Goal: Information Seeking & Learning: Learn about a topic

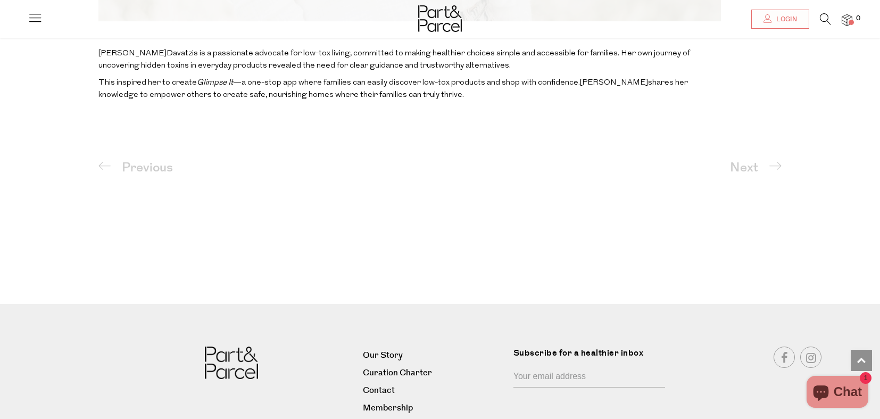
scroll to position [811, 0]
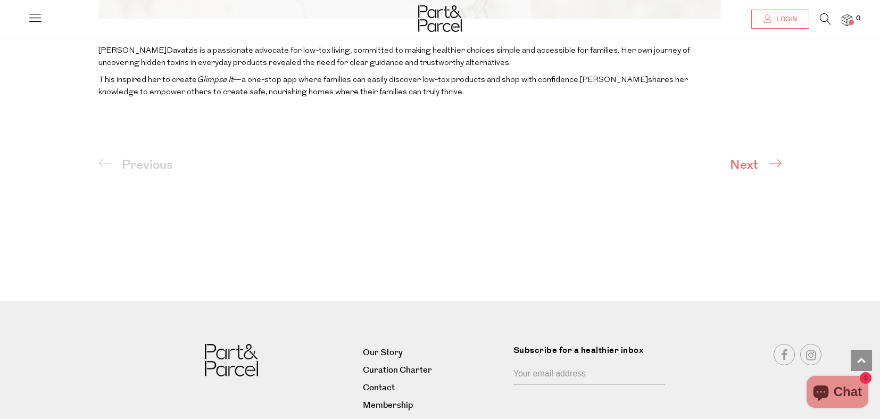
click at [750, 164] on span "Next" at bounding box center [748, 164] width 36 height 19
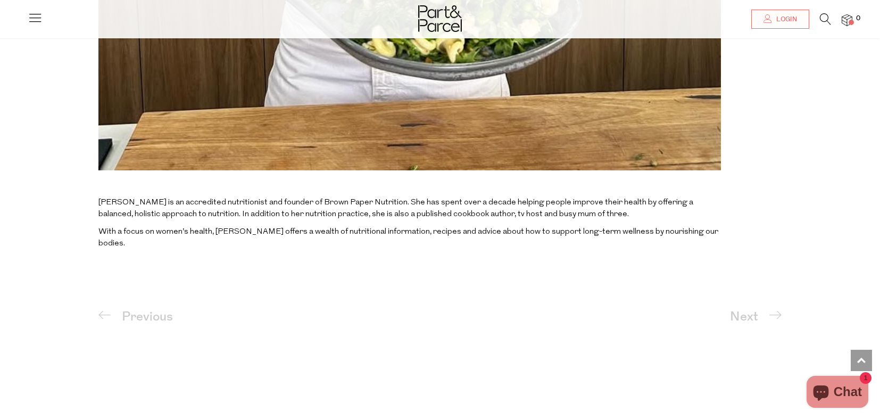
scroll to position [807, 0]
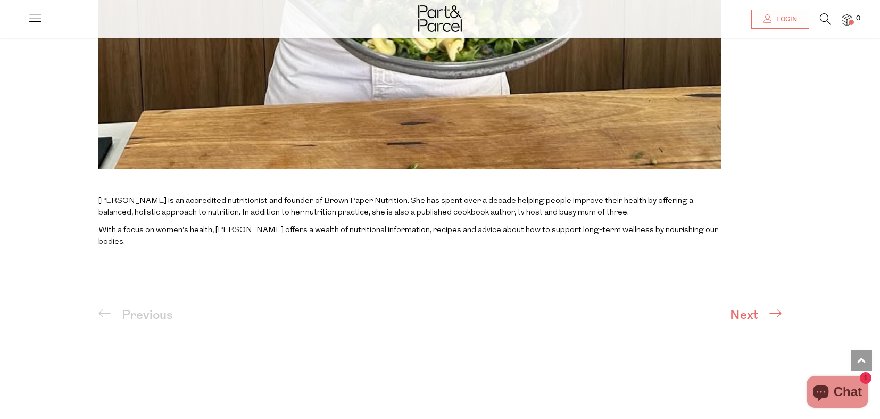
click at [778, 307] on span at bounding box center [775, 313] width 13 height 13
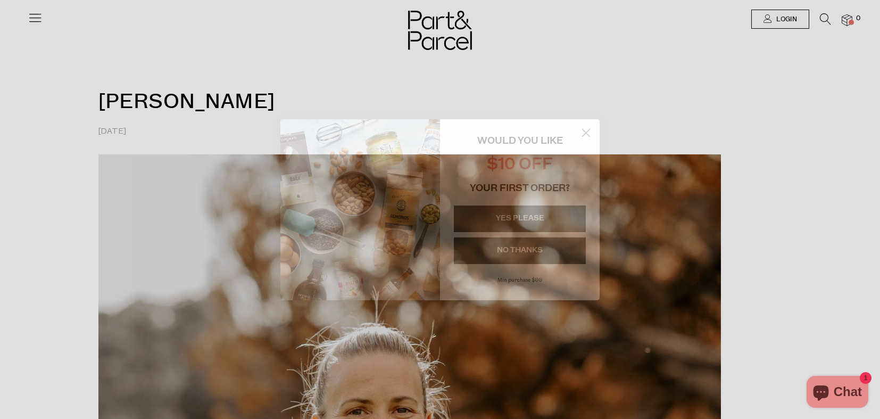
click at [589, 133] on circle "Close dialog" at bounding box center [586, 132] width 18 height 18
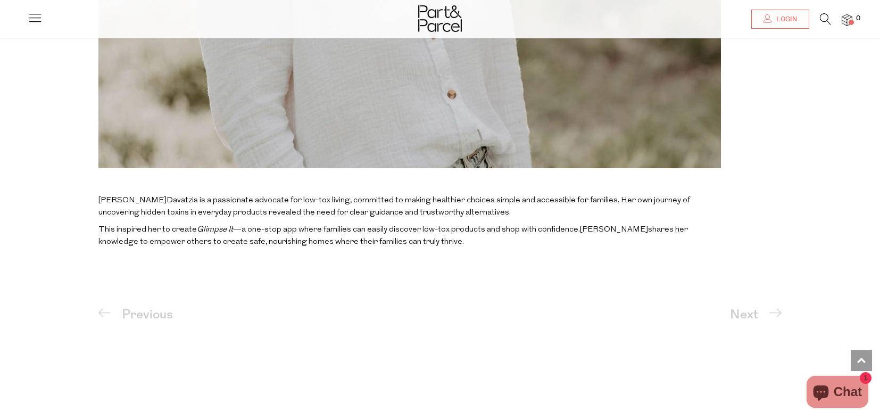
scroll to position [658, 0]
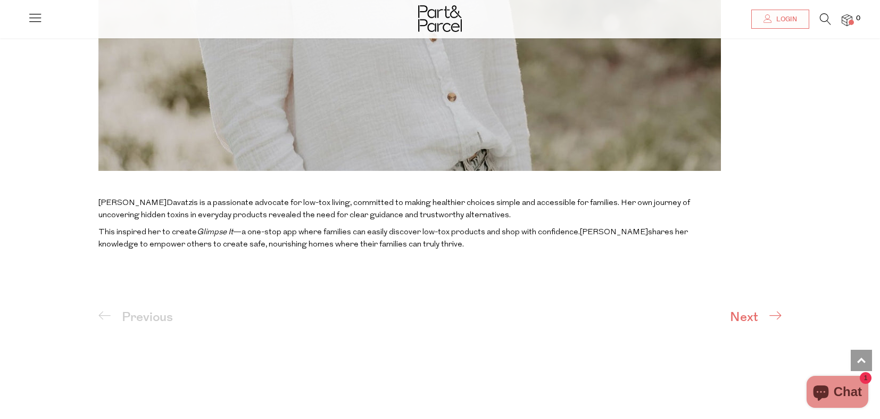
click at [747, 315] on span "Next" at bounding box center [748, 317] width 36 height 19
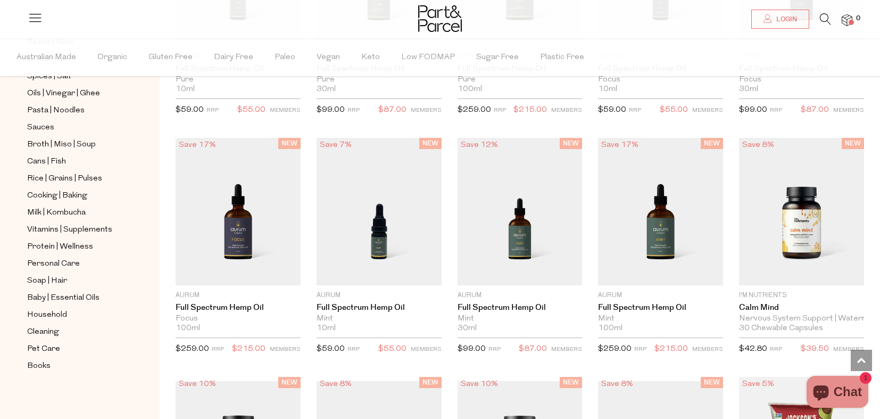
scroll to position [339, 0]
click at [48, 315] on span "Household" at bounding box center [47, 315] width 40 height 13
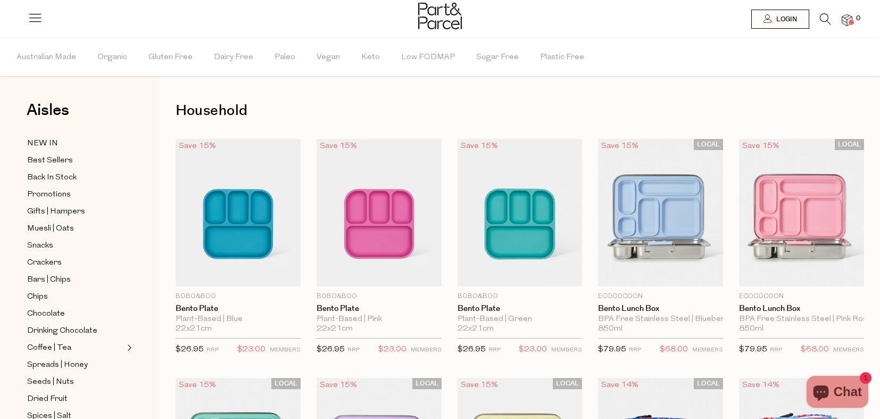
click at [36, 22] on icon at bounding box center [35, 17] width 15 height 15
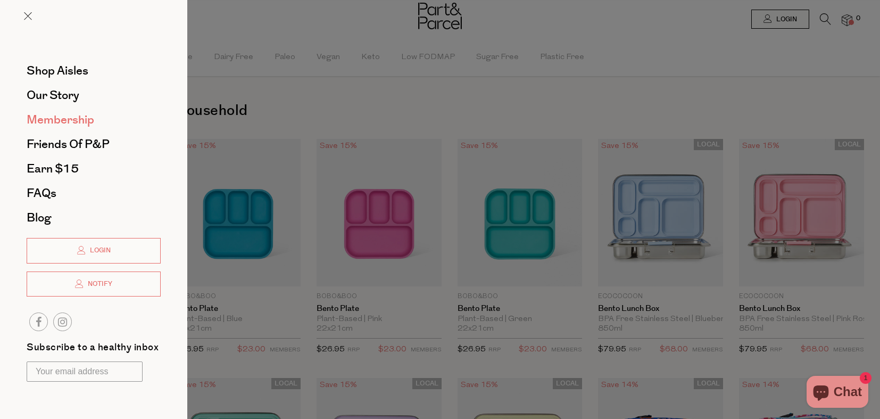
click at [81, 119] on span "Membership" at bounding box center [61, 119] width 68 height 17
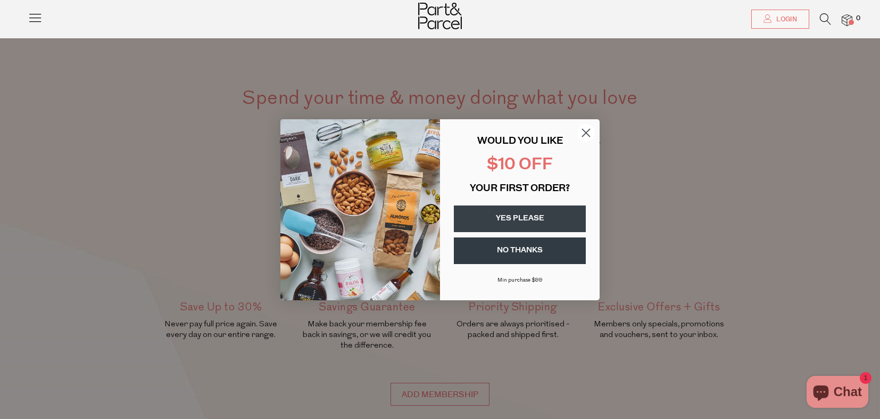
scroll to position [50, 0]
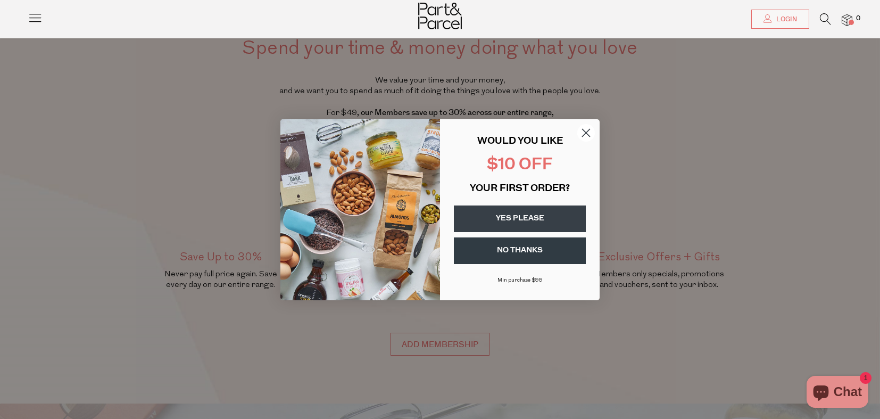
click at [582, 133] on circle "Close dialog" at bounding box center [586, 132] width 18 height 18
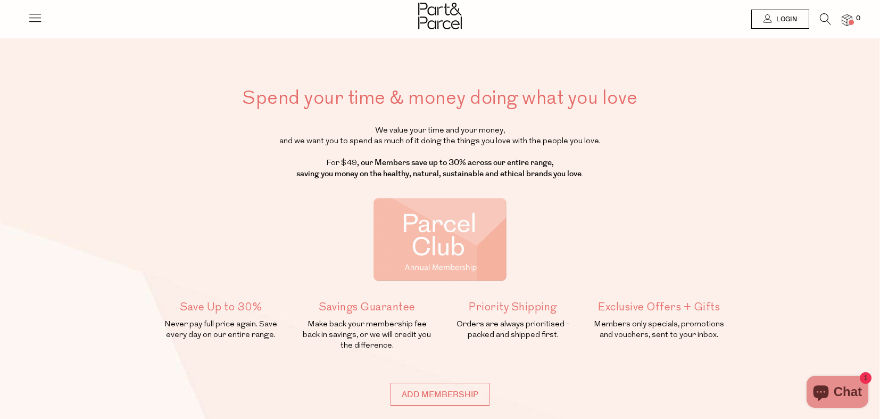
scroll to position [0, 0]
click at [42, 19] on icon at bounding box center [35, 17] width 15 height 15
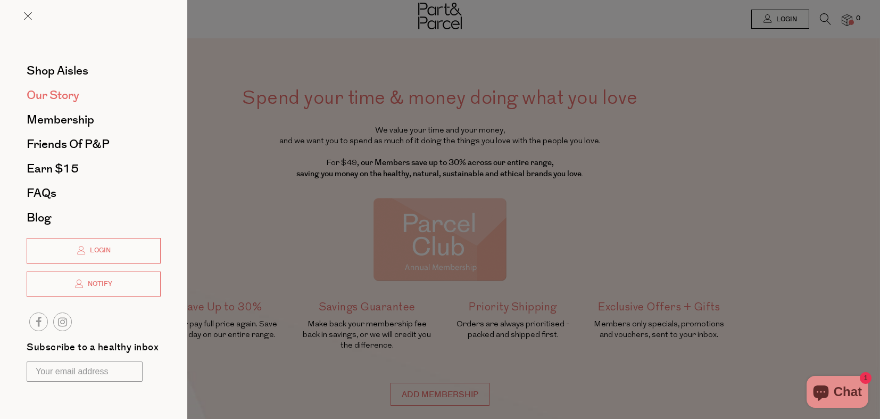
click at [70, 98] on span "Our Story" at bounding box center [53, 95] width 53 height 17
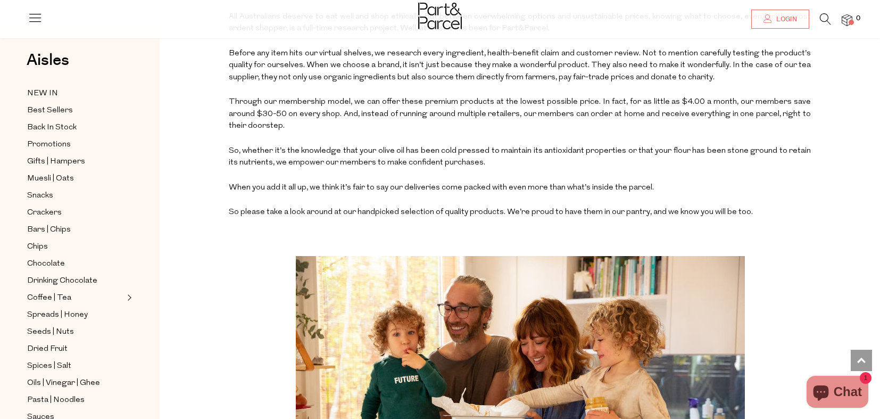
scroll to position [446, 0]
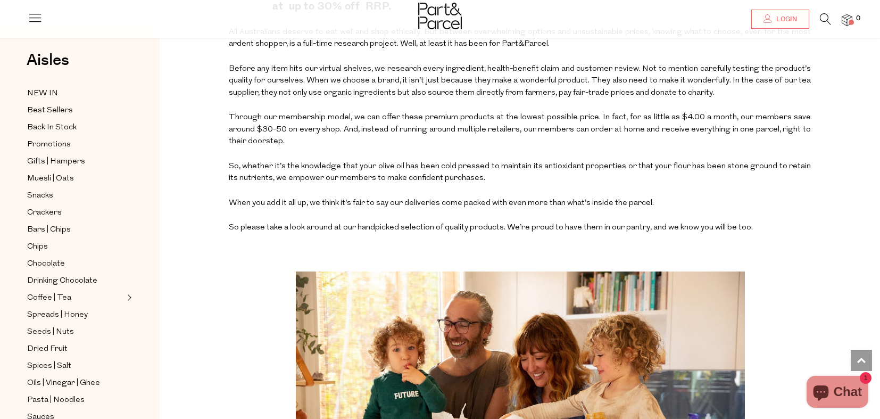
click at [31, 16] on icon at bounding box center [35, 17] width 15 height 15
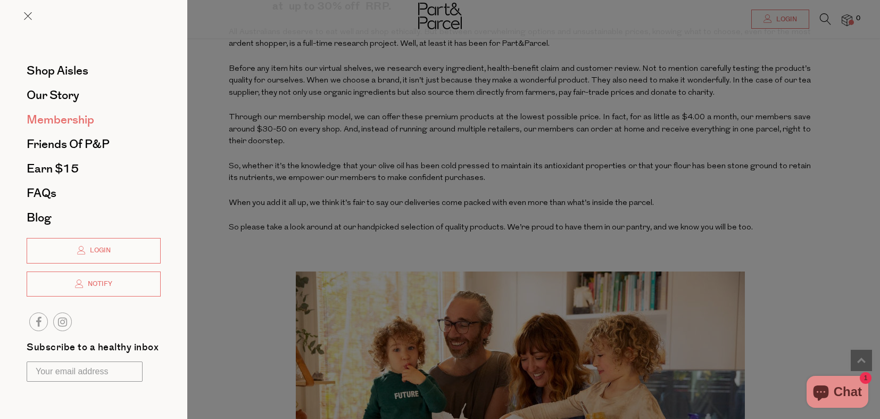
click at [86, 123] on span "Membership" at bounding box center [61, 119] width 68 height 17
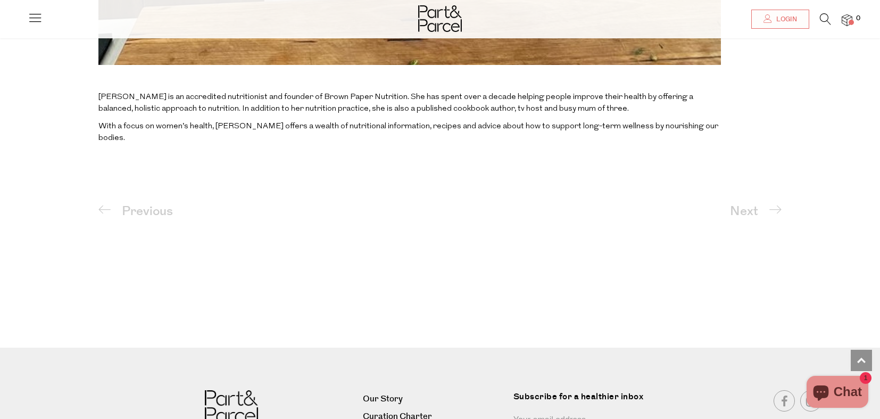
scroll to position [883, 0]
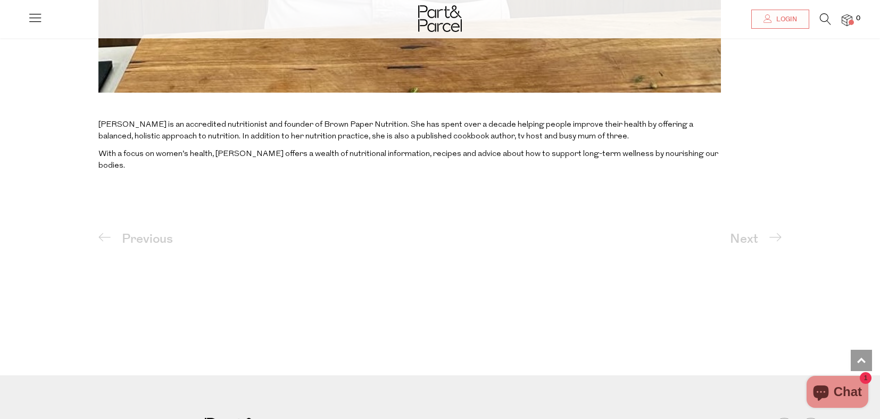
drag, startPoint x: 750, startPoint y: 227, endPoint x: 764, endPoint y: 241, distance: 20.3
click at [750, 229] on span "Next" at bounding box center [748, 238] width 36 height 19
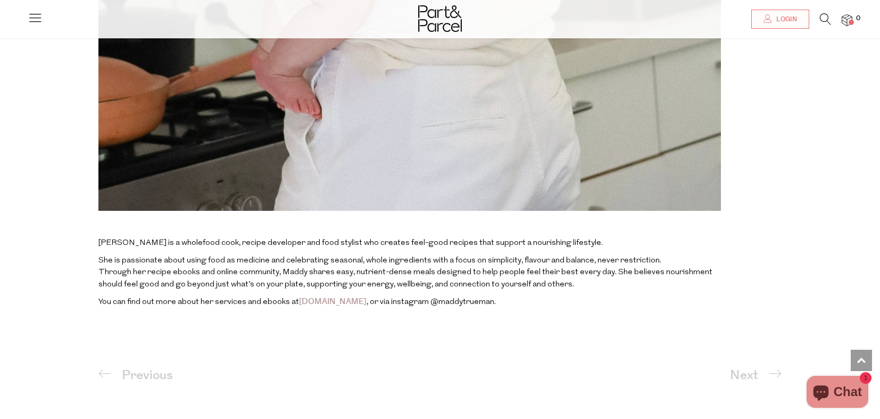
scroll to position [889, 0]
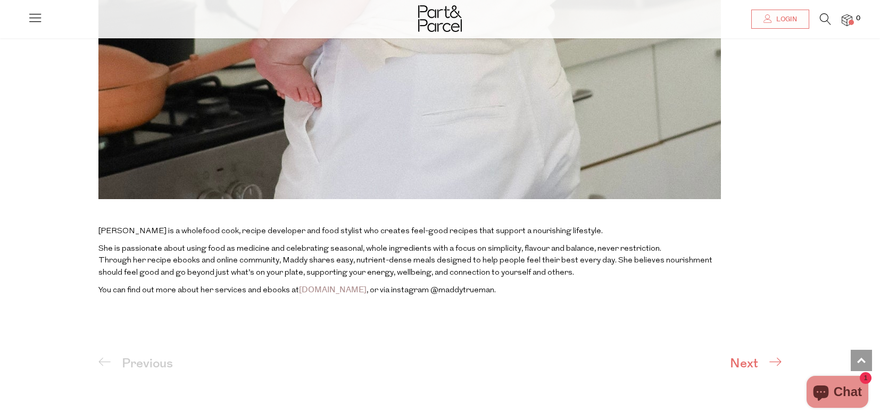
click at [772, 359] on span at bounding box center [775, 361] width 13 height 13
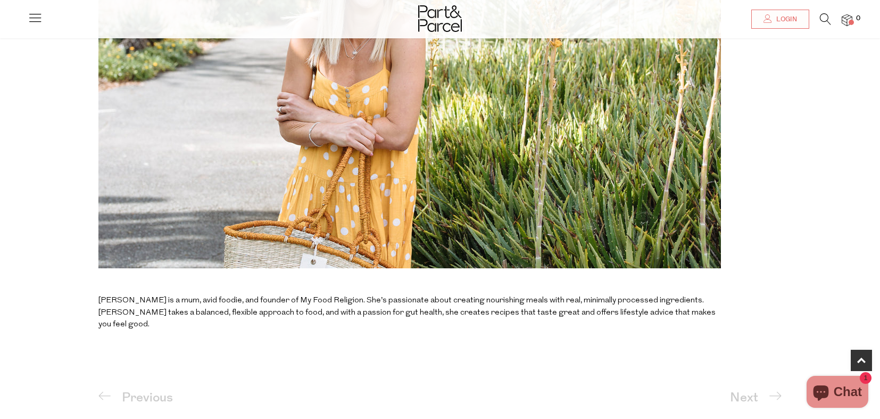
scroll to position [302, 0]
